Goal: Transaction & Acquisition: Book appointment/travel/reservation

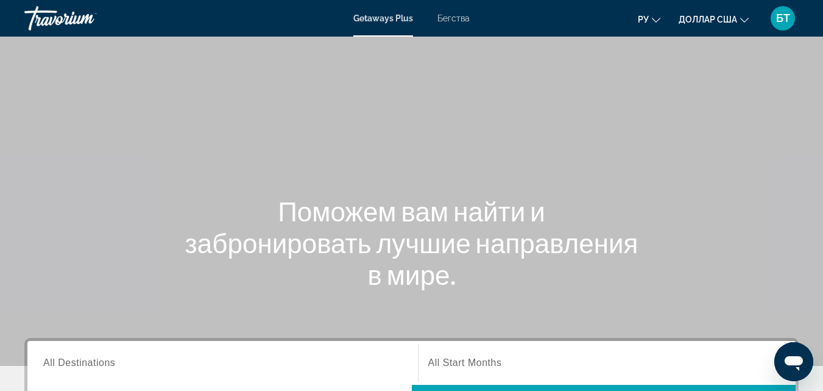
drag, startPoint x: 0, startPoint y: 0, endPoint x: 82, endPoint y: 225, distance: 239.2
click at [82, 225] on div "Поможем вам найти и забронировать лучшие направления в мире." at bounding box center [411, 242] width 823 height 95
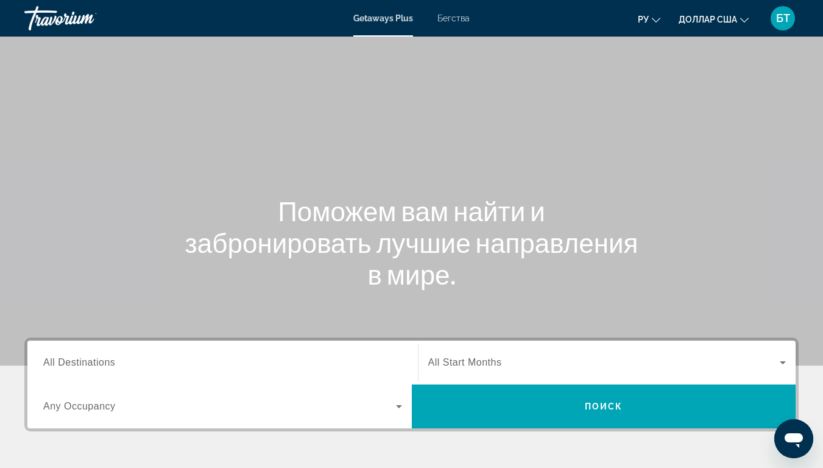
click at [458, 20] on font "Бегства" at bounding box center [453, 18] width 32 height 10
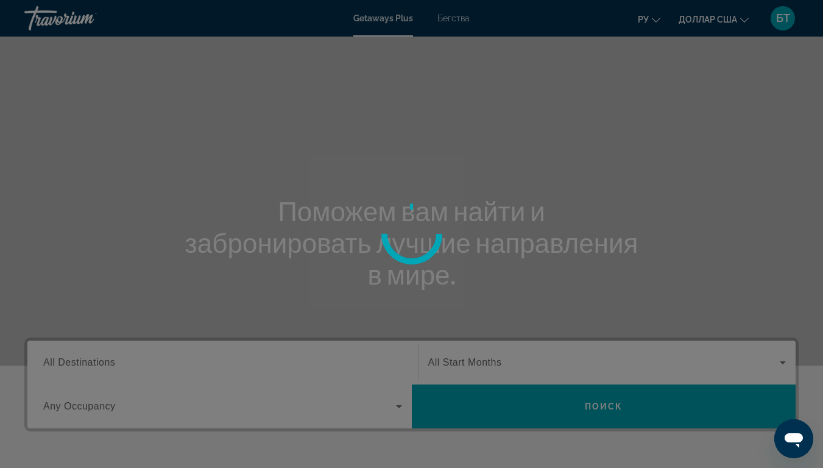
click at [466, 23] on div at bounding box center [411, 234] width 823 height 468
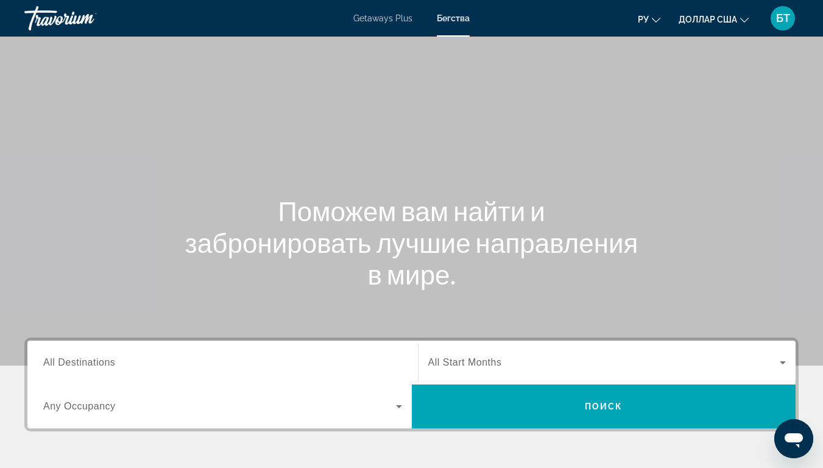
click at [780, 20] on font "БТ" at bounding box center [783, 18] width 14 height 13
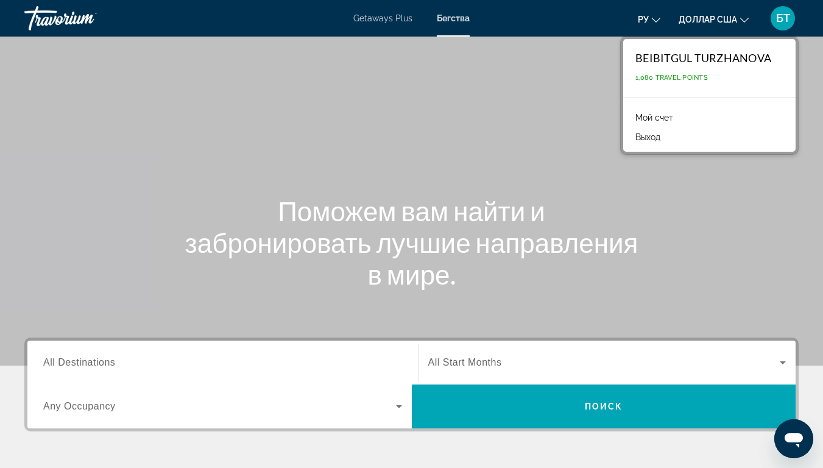
click at [702, 59] on div "BEIBITGUL TURZHANOVA" at bounding box center [703, 57] width 136 height 13
click at [646, 140] on button "Выход" at bounding box center [647, 137] width 37 height 16
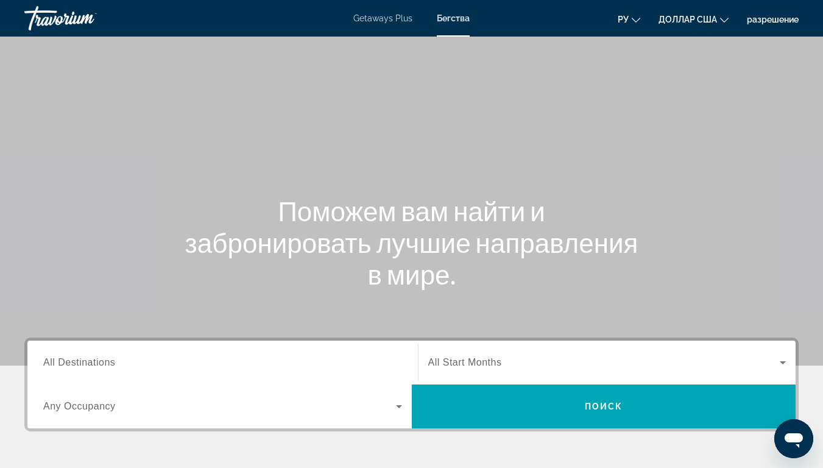
click at [57, 13] on div "Травориум" at bounding box center [85, 18] width 122 height 32
drag, startPoint x: 68, startPoint y: 37, endPoint x: 57, endPoint y: 13, distance: 25.6
click at [57, 13] on div "Травориум" at bounding box center [85, 18] width 122 height 32
click at [52, 9] on div "Травориум" at bounding box center [85, 18] width 122 height 32
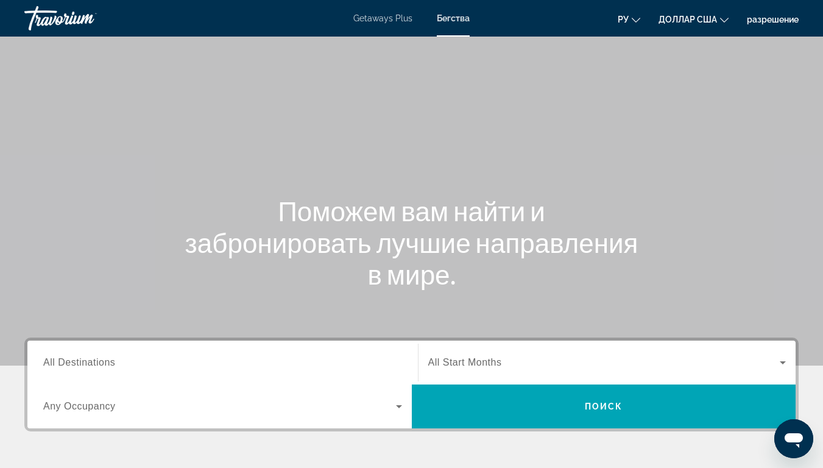
click at [769, 22] on font "разрешение" at bounding box center [773, 20] width 52 height 10
click at [768, 18] on font "разрешение" at bounding box center [773, 20] width 52 height 10
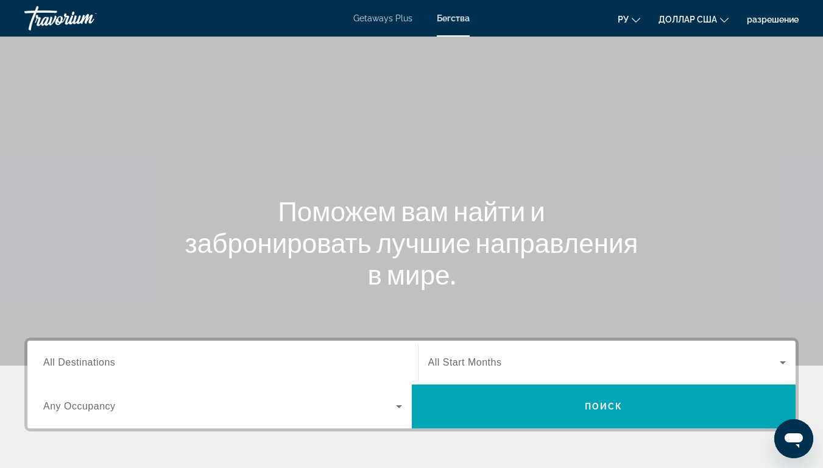
click at [721, 21] on icon "Изменить валюту" at bounding box center [724, 20] width 9 height 9
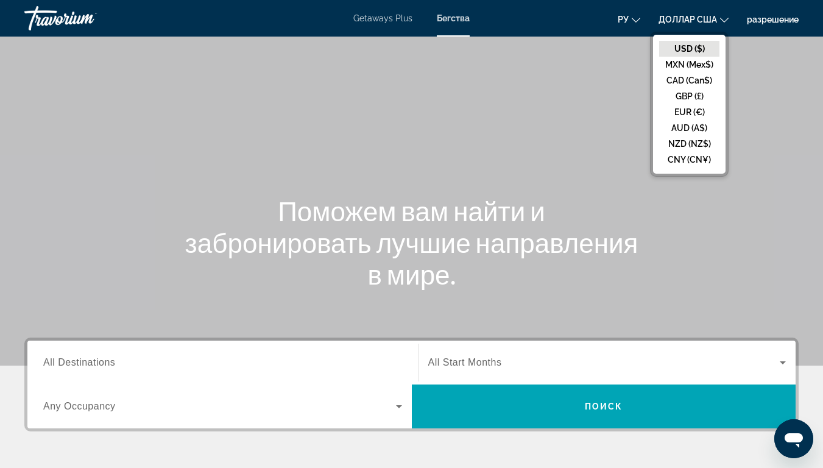
click at [629, 19] on button "ру English Español Français Italiano Português русский" at bounding box center [629, 19] width 23 height 18
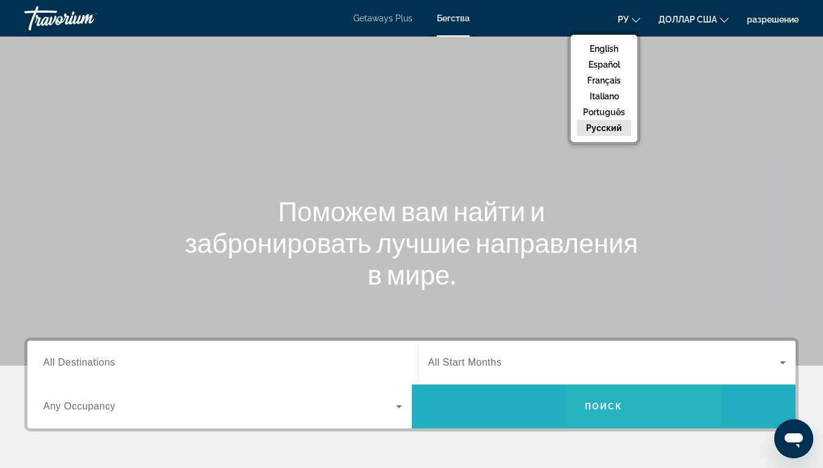
click at [612, 390] on span "Поиск" at bounding box center [604, 406] width 38 height 10
